Goal: Information Seeking & Learning: Check status

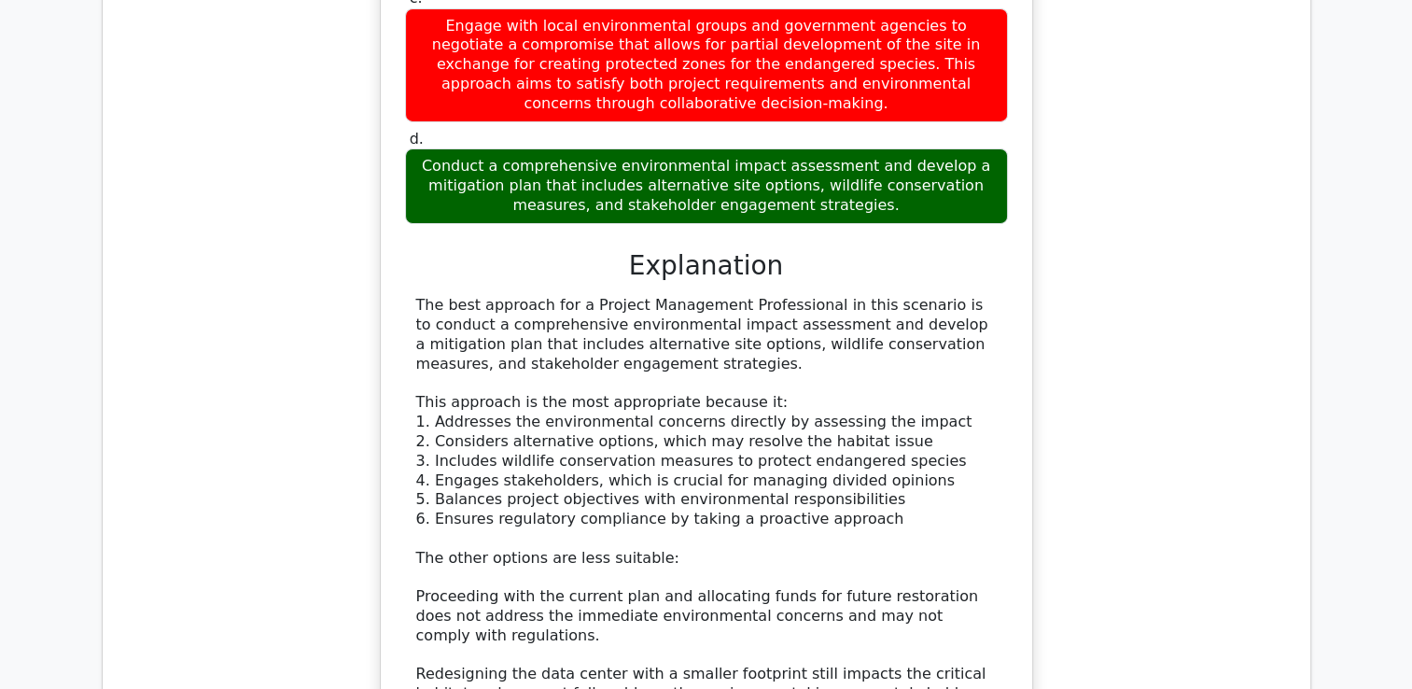
scroll to position [6364, 0]
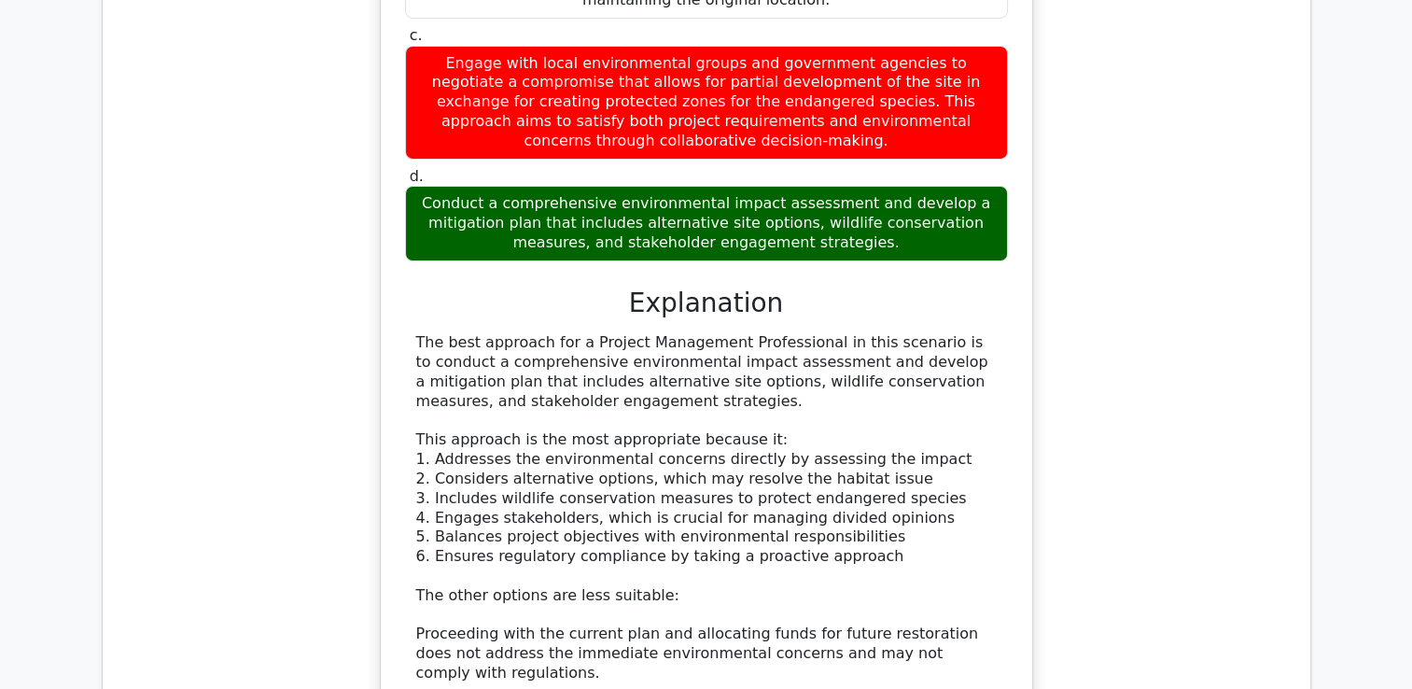
click at [707, 528] on div "The best approach for a Project Management Professional in this scenario is to …" at bounding box center [706, 624] width 580 height 582
click at [690, 547] on div "The best approach for a Project Management Professional in this scenario is to …" at bounding box center [706, 624] width 580 height 582
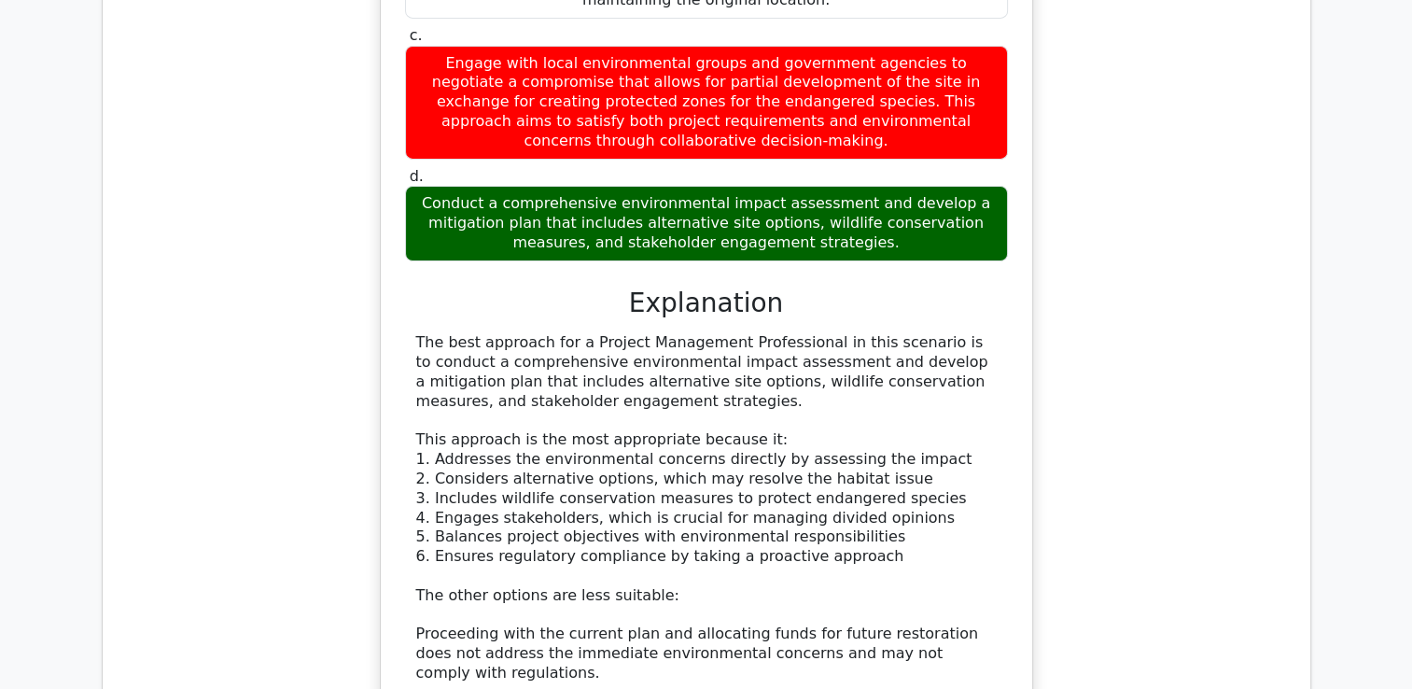
click at [690, 547] on div "The best approach for a Project Management Professional in this scenario is to …" at bounding box center [706, 624] width 580 height 582
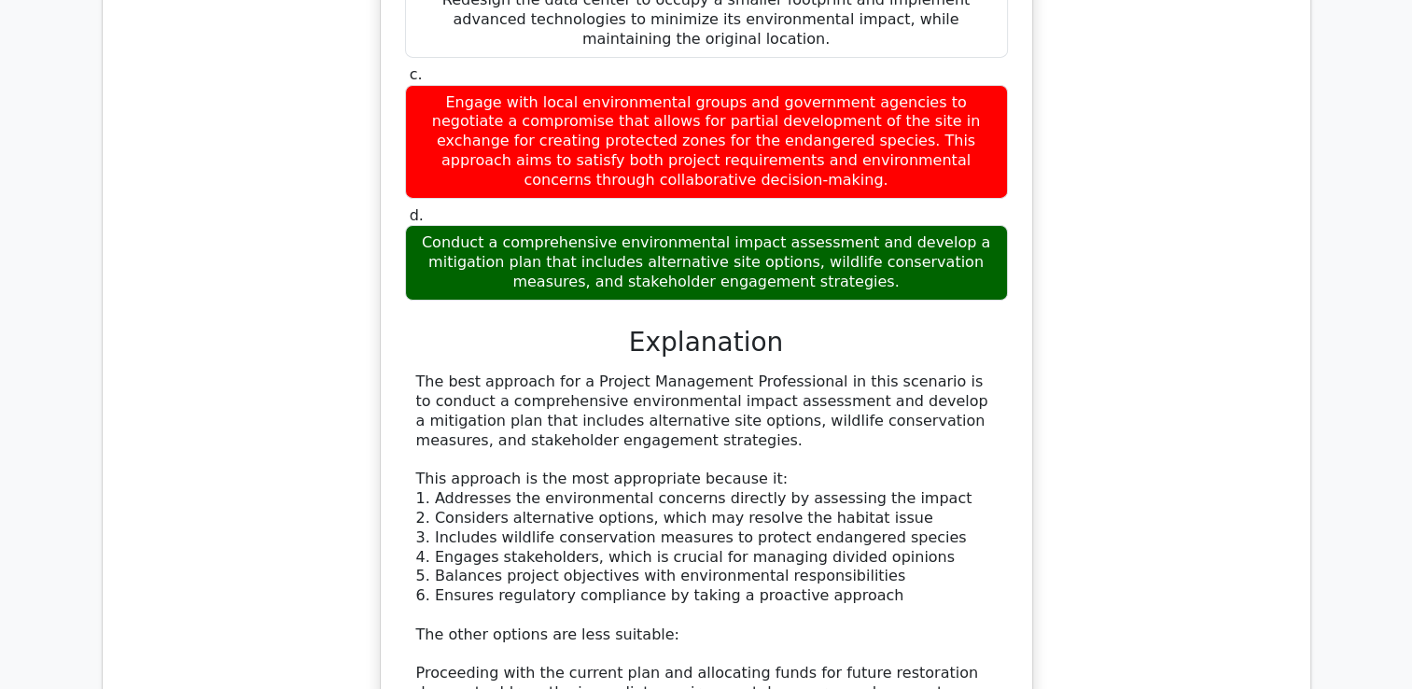
scroll to position [6326, 0]
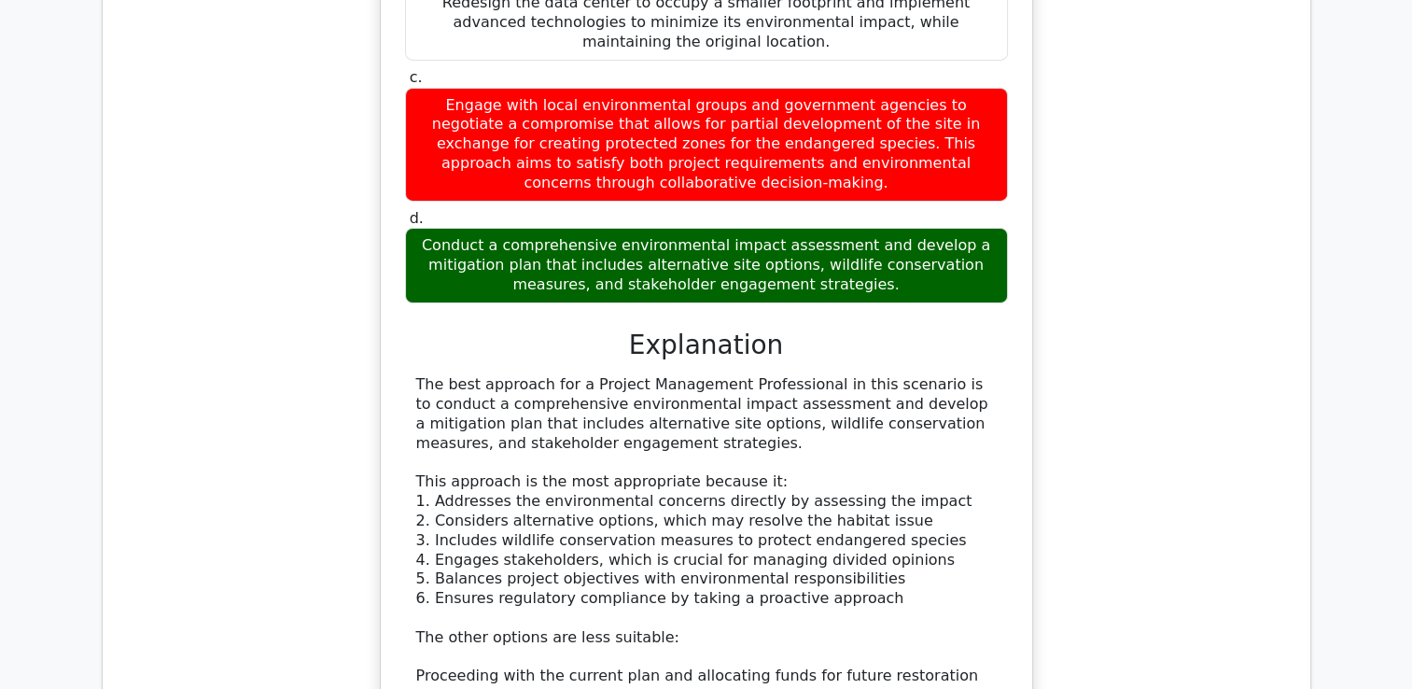
click at [1090, 547] on div "A major technology company is developing a new data center in a remote area. Du…" at bounding box center [706, 337] width 1177 height 1478
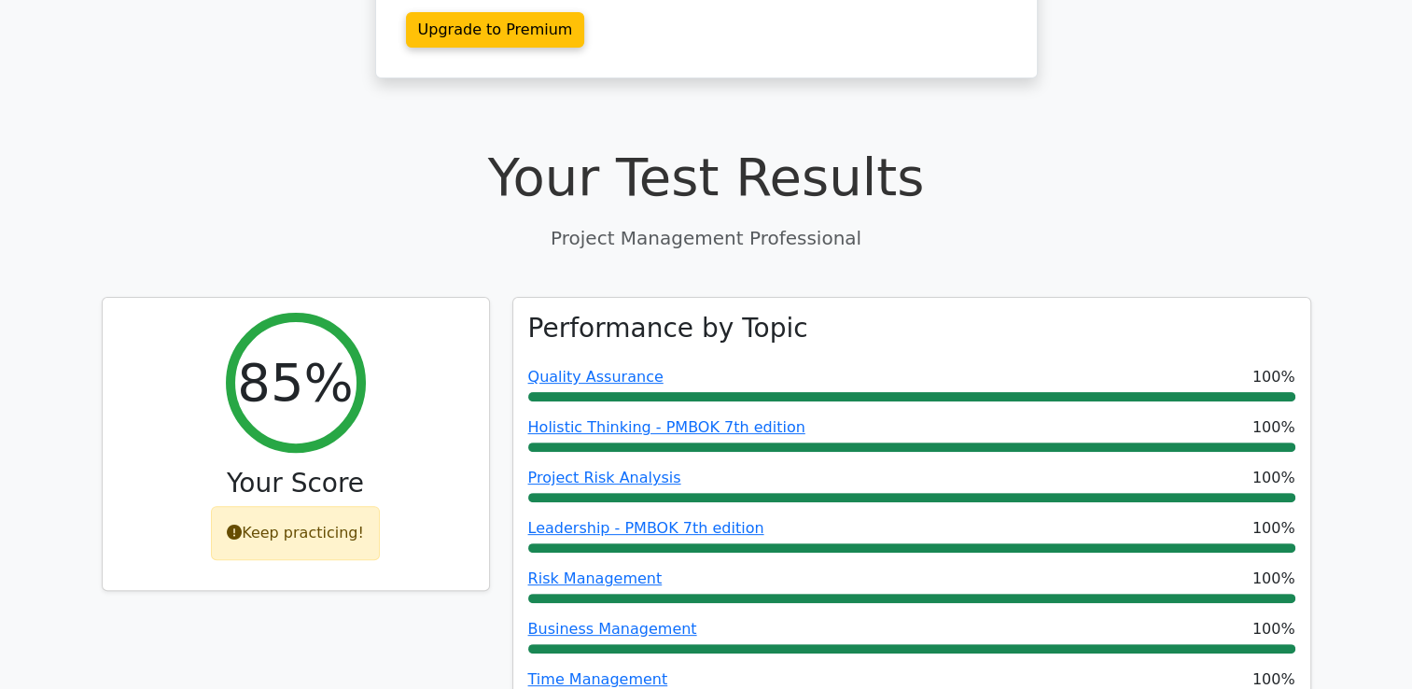
scroll to position [430, 0]
